Goal: Information Seeking & Learning: Check status

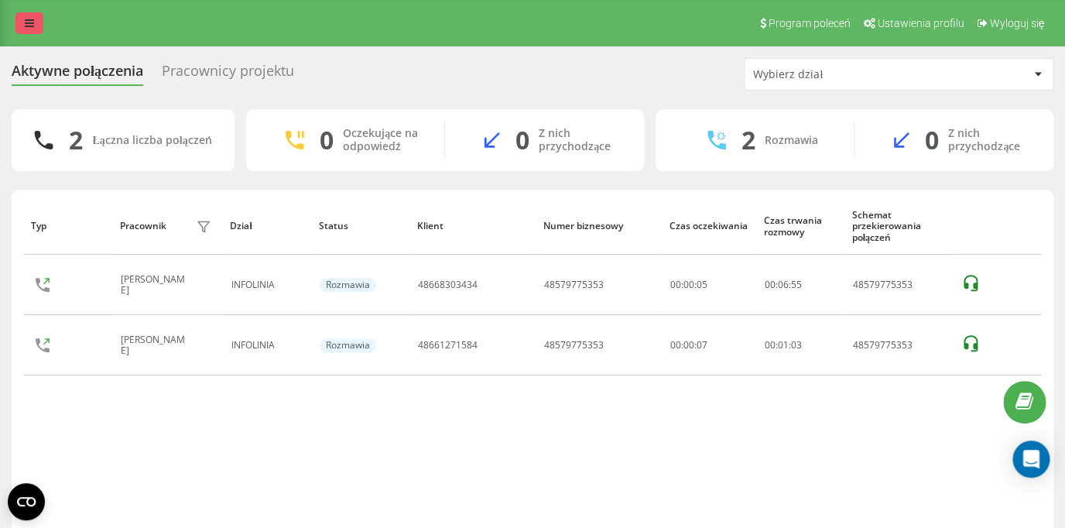
click at [28, 20] on icon at bounding box center [29, 23] width 9 height 11
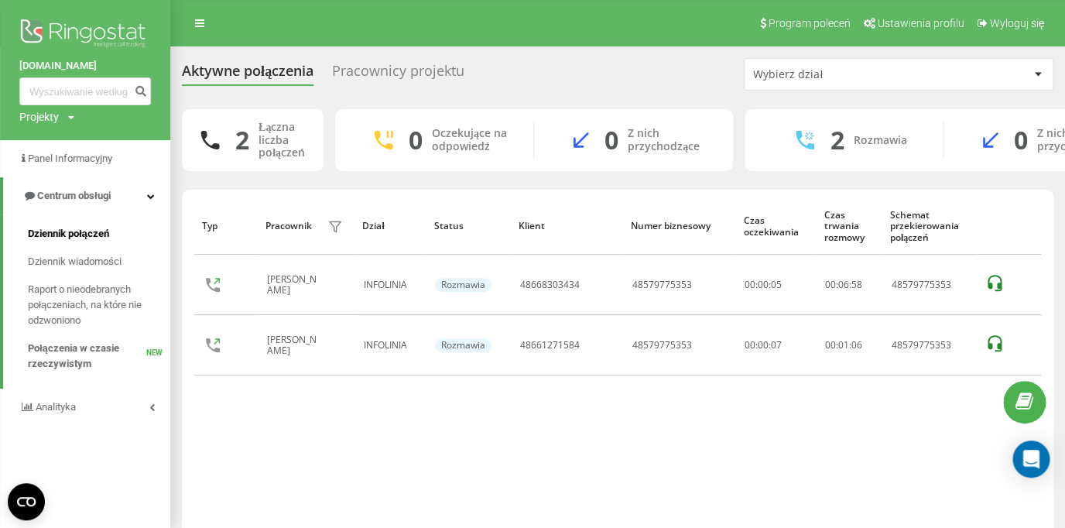
click at [96, 239] on span "Dziennik połączeń" at bounding box center [68, 233] width 81 height 15
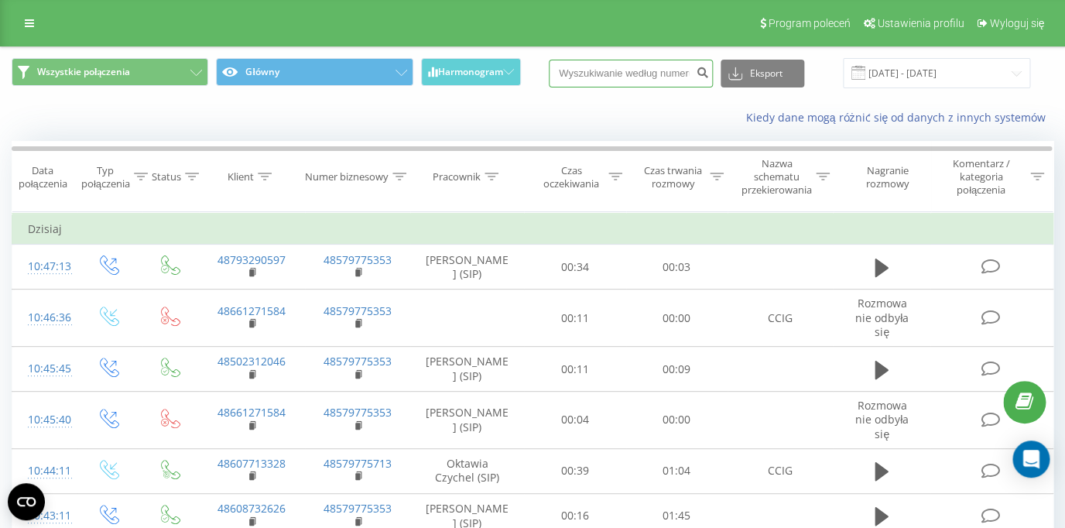
click at [594, 76] on input at bounding box center [631, 74] width 164 height 28
paste input "48885555694"
type input "48885555694"
click at [709, 75] on icon "submit" at bounding box center [702, 70] width 13 height 9
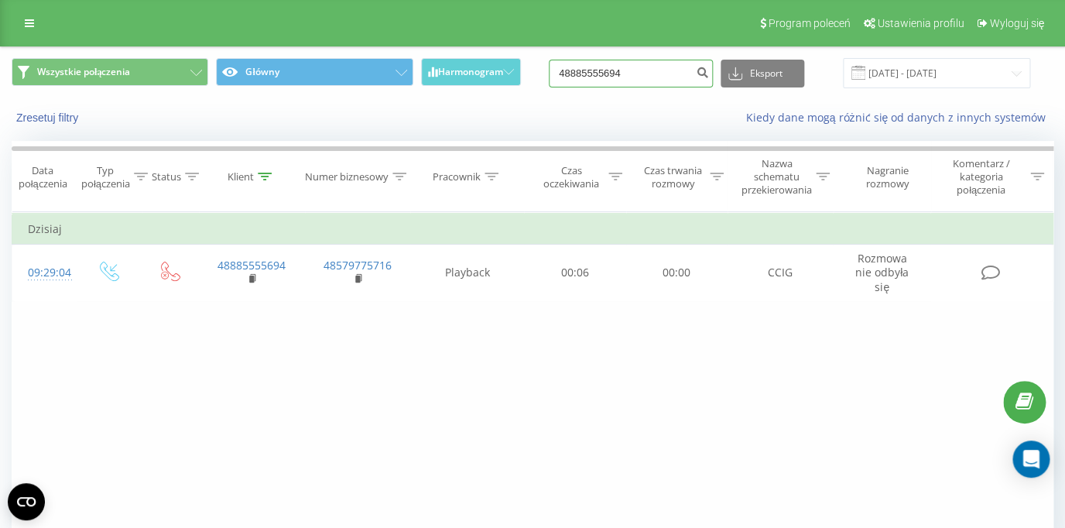
drag, startPoint x: 670, startPoint y: 79, endPoint x: 489, endPoint y: 87, distance: 181.4
click at [549, 87] on input "48885555694" at bounding box center [631, 74] width 164 height 28
drag, startPoint x: 654, startPoint y: 78, endPoint x: 508, endPoint y: 81, distance: 146.3
click at [549, 80] on input "48885555694" at bounding box center [631, 74] width 164 height 28
paste input "48606100240"
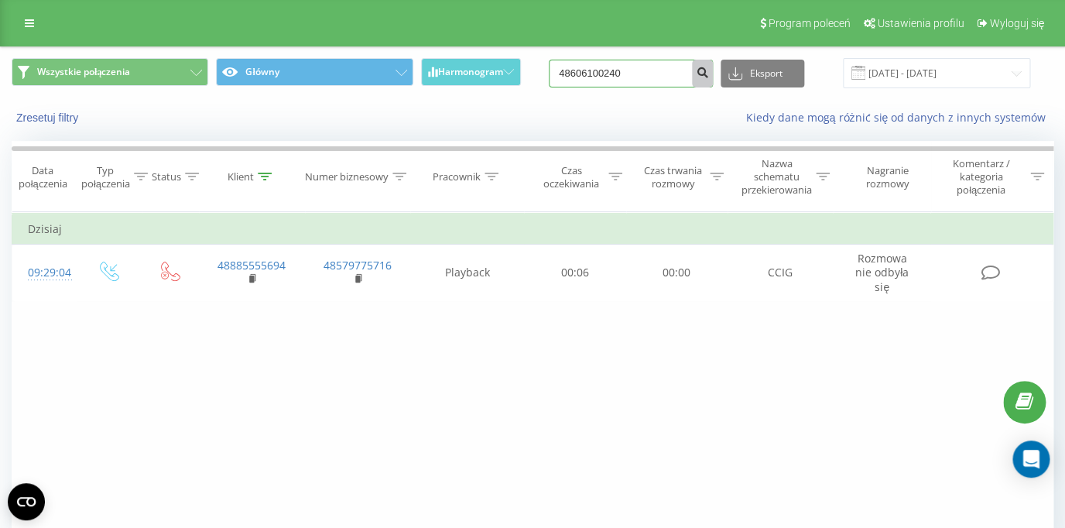
type input "48606100240"
click at [705, 74] on icon "submit" at bounding box center [702, 70] width 13 height 9
